Goal: Task Accomplishment & Management: Use online tool/utility

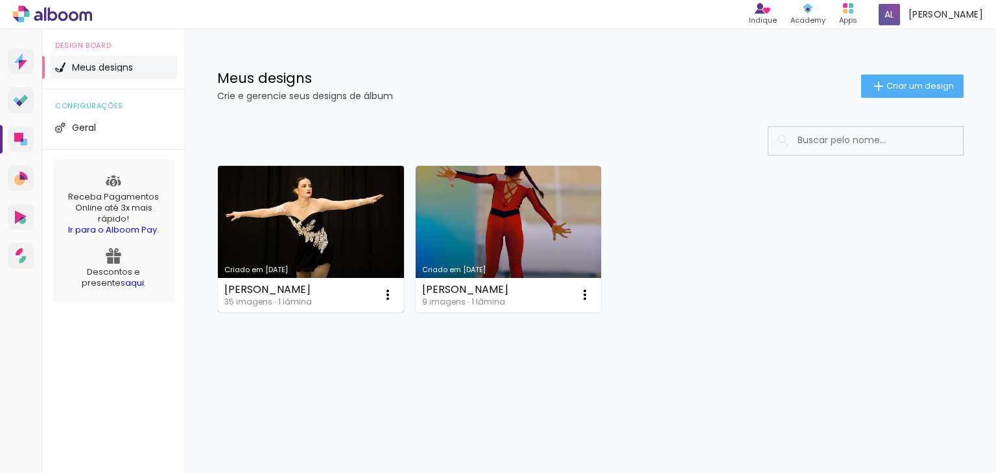
click at [288, 185] on link "Criado em [DATE]" at bounding box center [311, 239] width 186 height 147
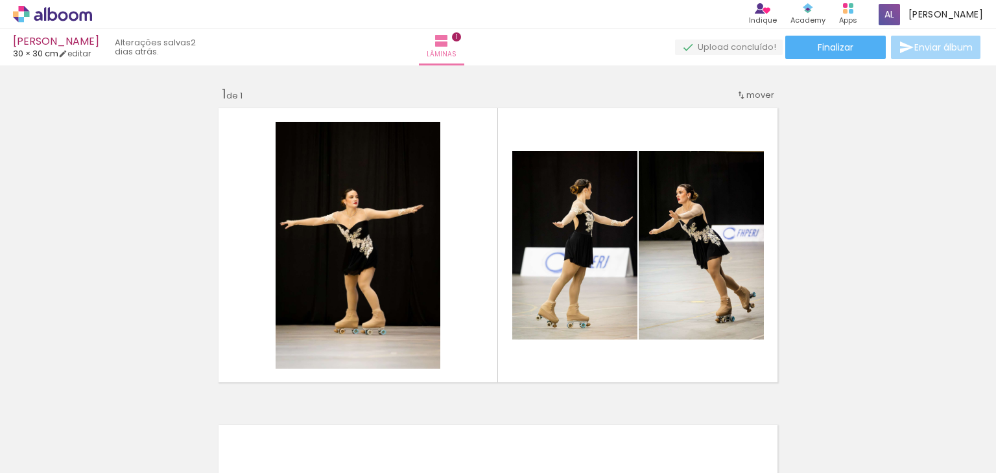
click at [44, 16] on icon at bounding box center [45, 14] width 2 height 14
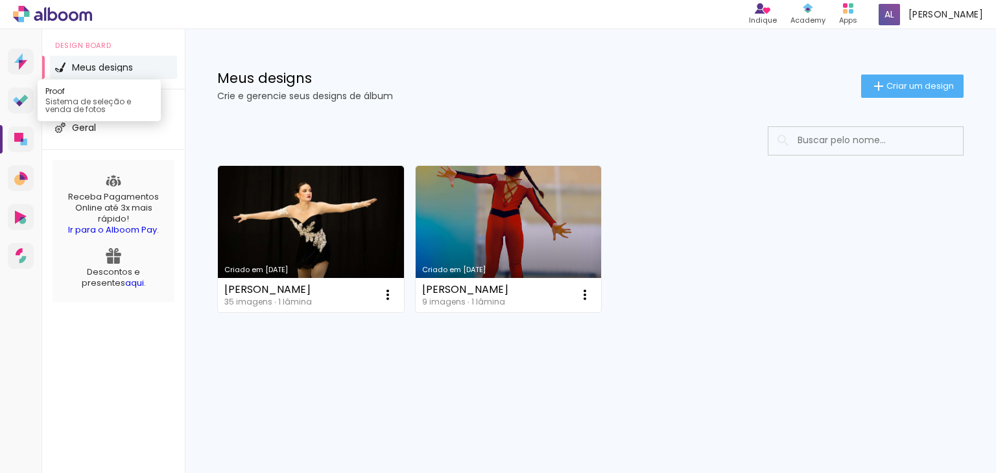
click at [14, 95] on icon at bounding box center [21, 101] width 16 height 12
